Goal: Information Seeking & Learning: Learn about a topic

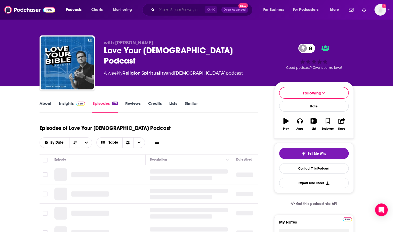
click at [177, 8] on input "Search podcasts, credits, & more..." at bounding box center [181, 10] width 48 height 8
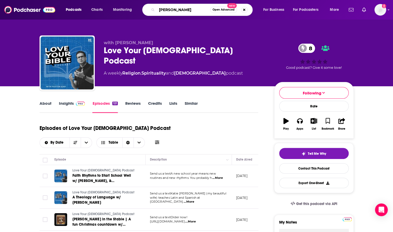
type input "[PERSON_NAME]"
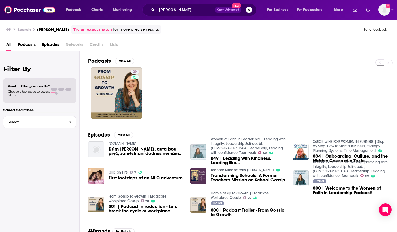
click at [190, 149] on img "049 | Leading with Kindness. Leading like Jesus. Kindness is not a weakness!" at bounding box center [198, 152] width 16 height 16
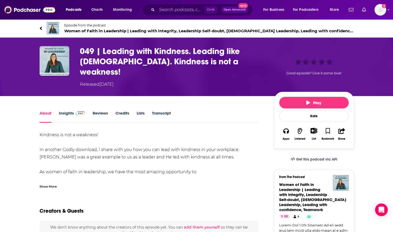
click at [76, 25] on span "Episode from the podcast" at bounding box center [208, 25] width 289 height 4
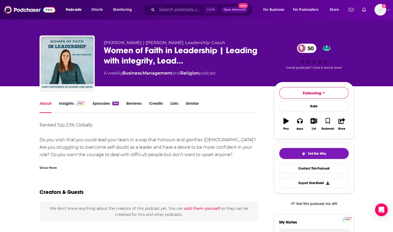
click at [44, 169] on div "Show More" at bounding box center [47, 167] width 17 height 5
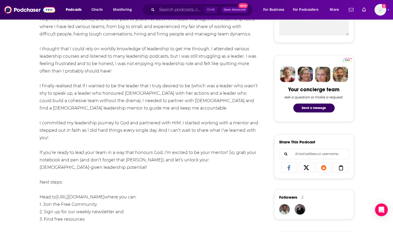
scroll to position [217, 0]
